Goal: Transaction & Acquisition: Purchase product/service

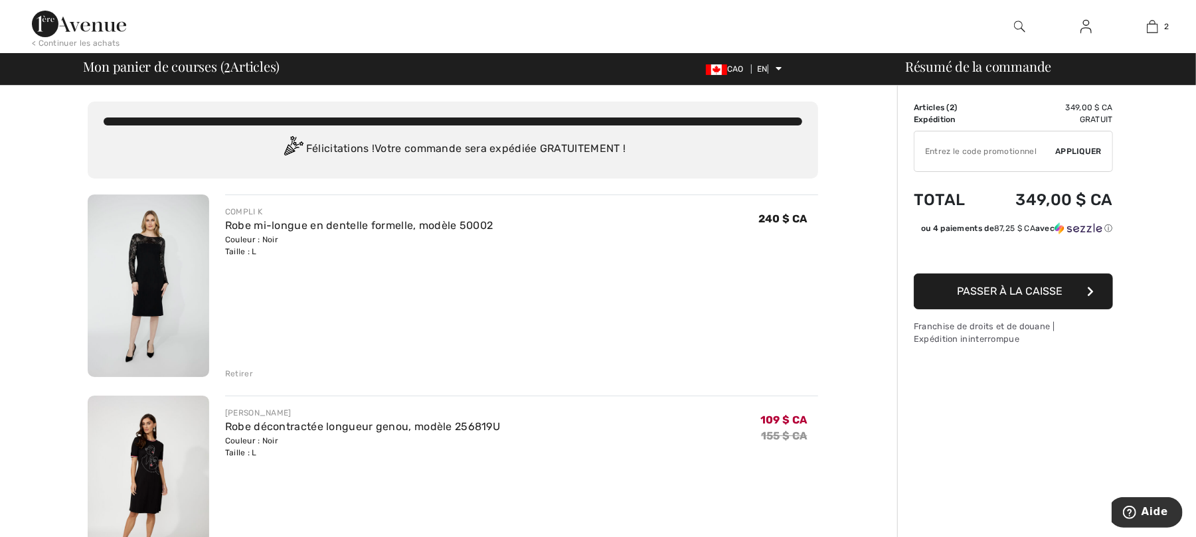
click at [268, 244] on div "Couleur : Noir Taille : L" at bounding box center [359, 246] width 268 height 24
click at [187, 274] on img at bounding box center [148, 286] width 121 height 183
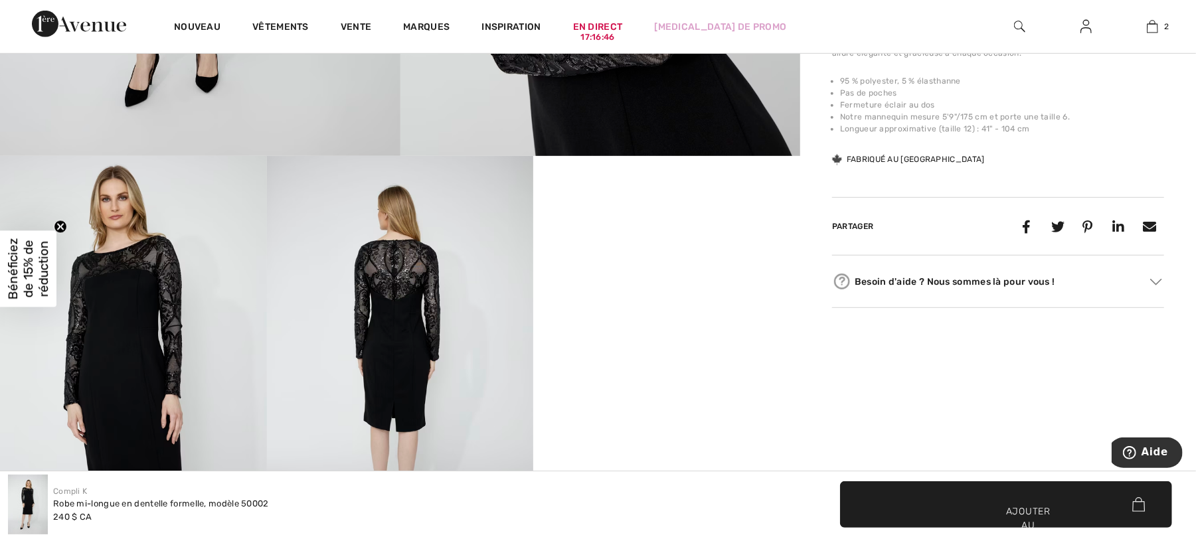
scroll to position [531, 0]
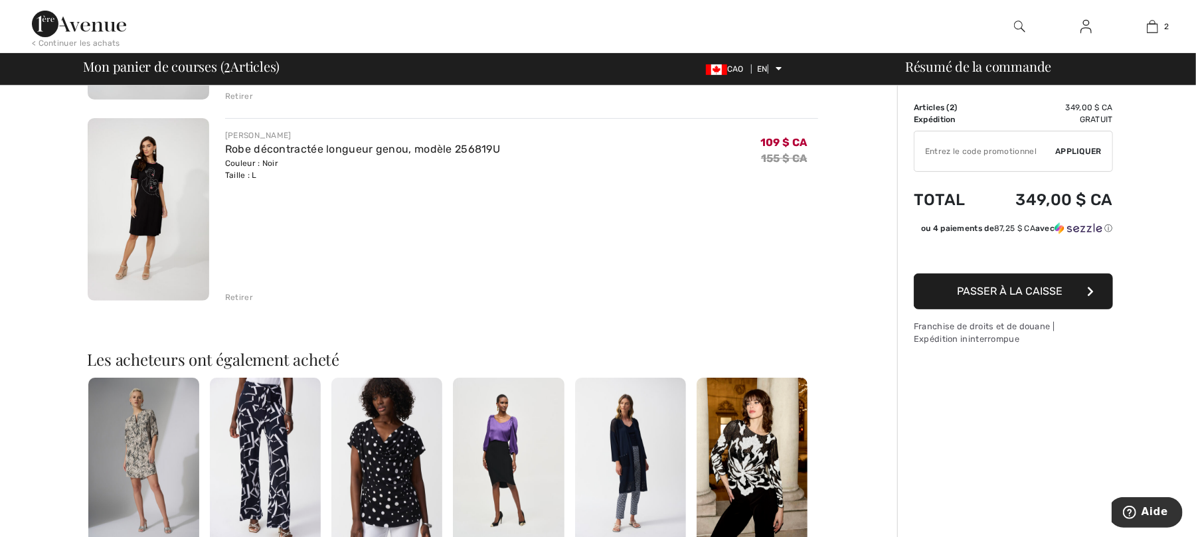
scroll to position [88, 0]
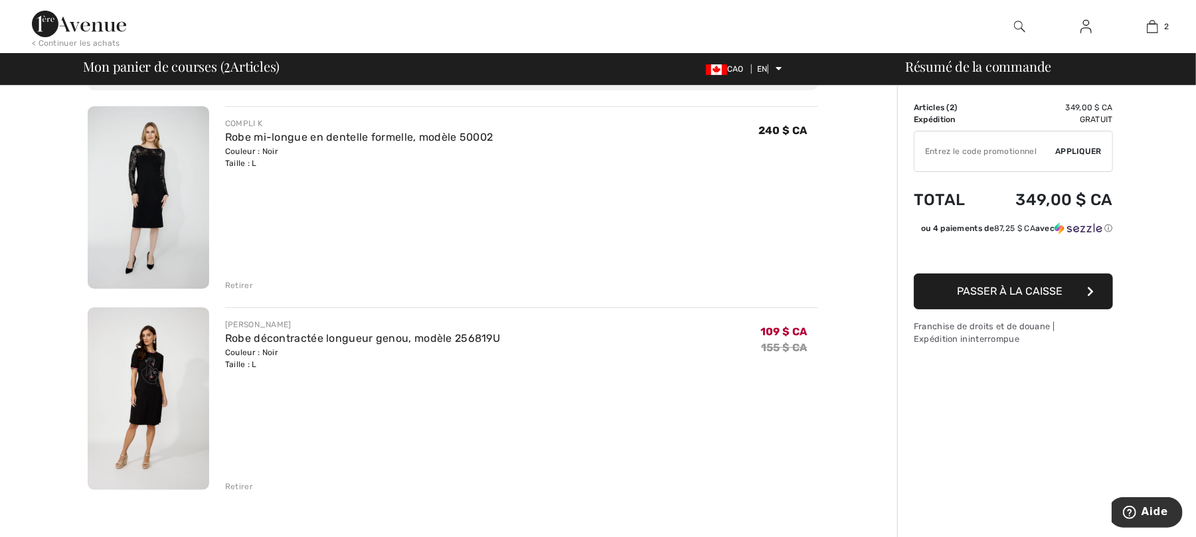
click at [1026, 297] on font "Passer à la caisse" at bounding box center [1010, 291] width 106 height 13
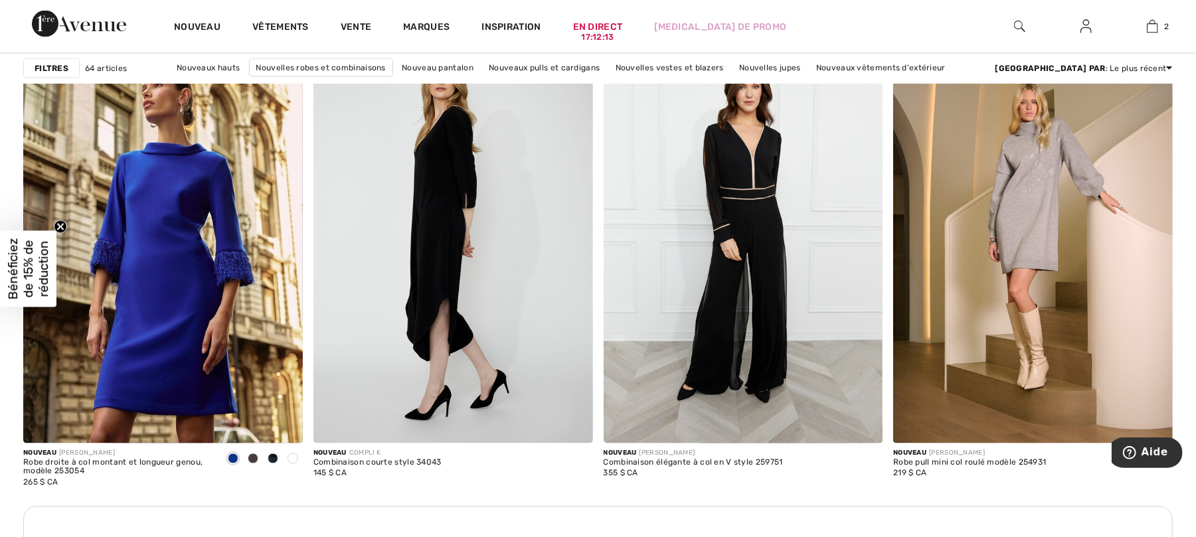
scroll to position [1239, 0]
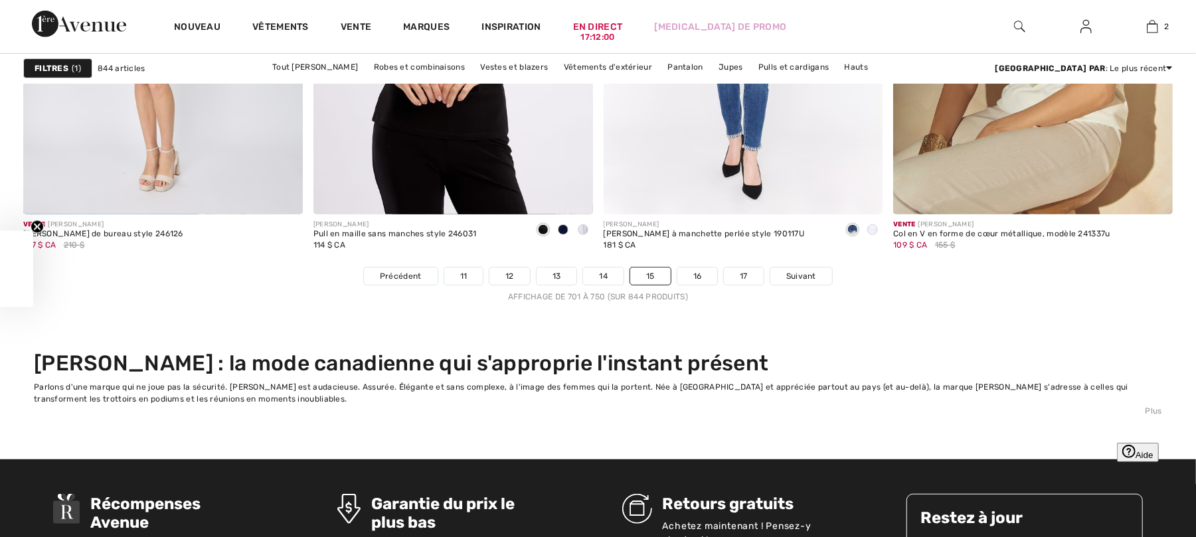
scroll to position [7612, 0]
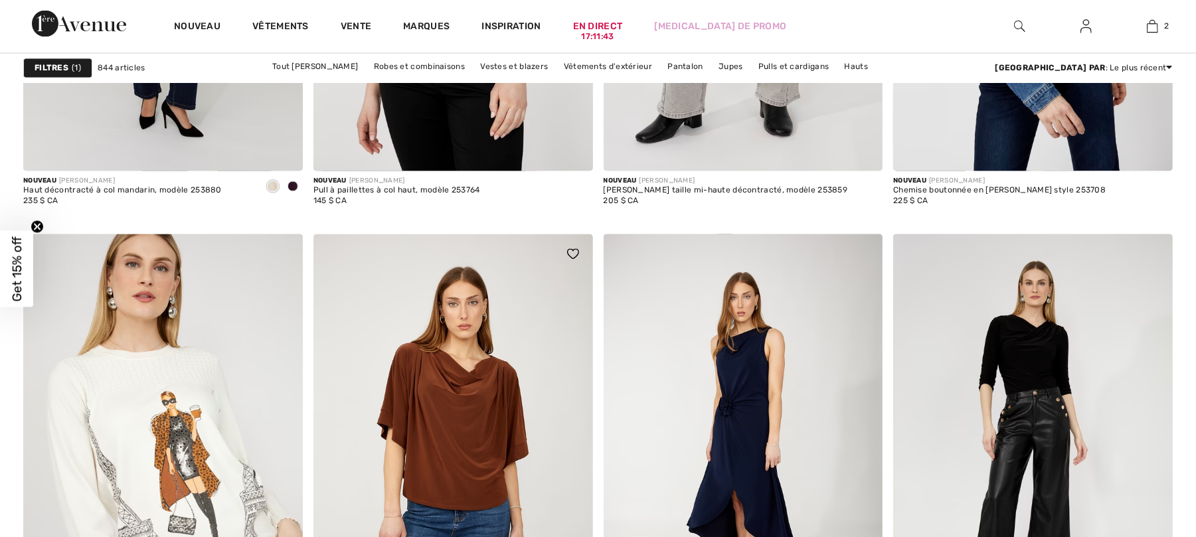
checkbox input "true"
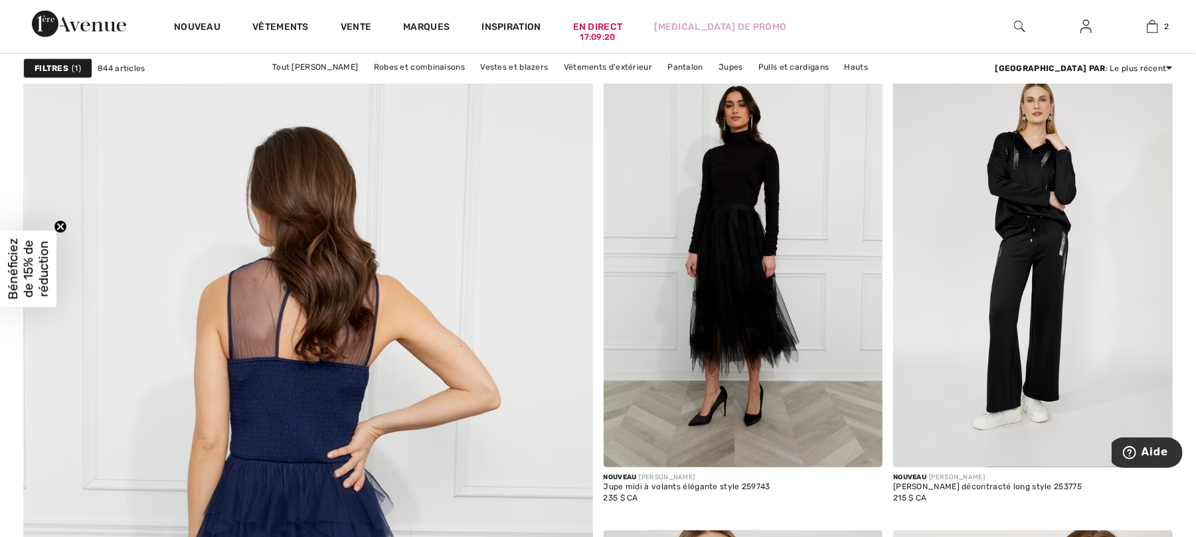
scroll to position [4103, 0]
